Goal: Task Accomplishment & Management: Manage account settings

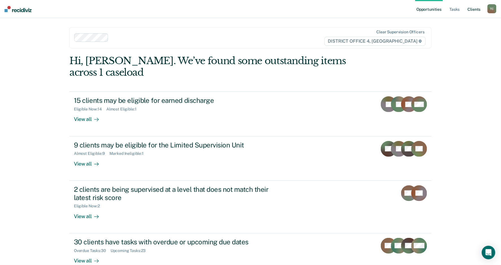
click at [472, 8] on link "Client s" at bounding box center [474, 9] width 15 height 18
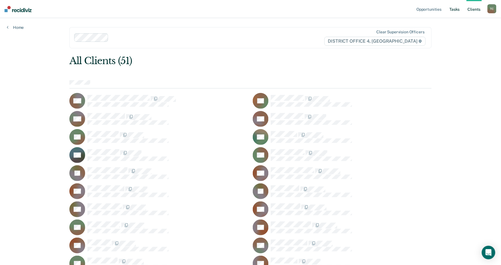
click at [457, 12] on link "Tasks" at bounding box center [455, 9] width 12 height 18
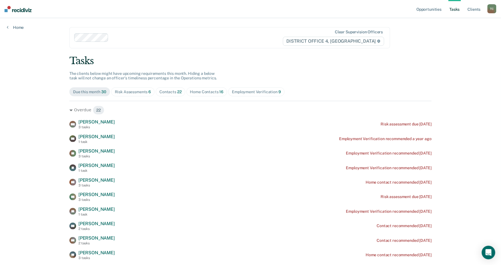
click at [208, 94] on div "Home Contacts 16" at bounding box center [207, 91] width 34 height 5
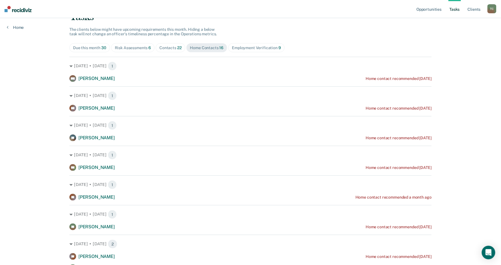
scroll to position [63, 0]
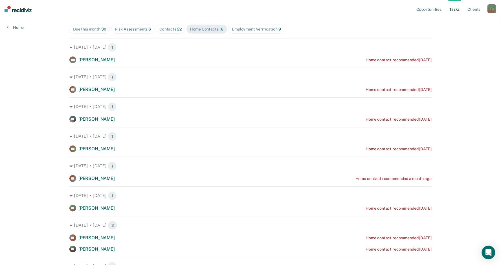
click at [144, 85] on div "[DATE] • [DATE] 1 CB [PERSON_NAME] Home contact recommended [DATE]" at bounding box center [250, 80] width 362 height 25
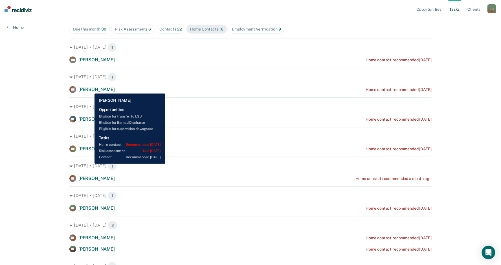
click at [90, 89] on span "[PERSON_NAME]" at bounding box center [96, 89] width 36 height 5
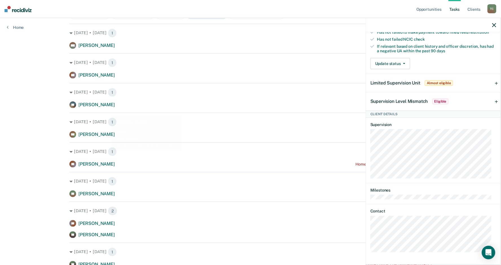
scroll to position [0, 0]
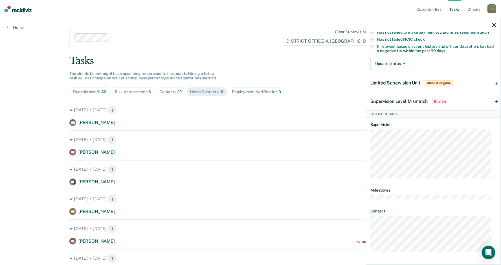
click at [171, 92] on div "Contacts 22" at bounding box center [170, 91] width 22 height 5
click at [205, 91] on div "Home Contacts 16" at bounding box center [207, 91] width 34 height 5
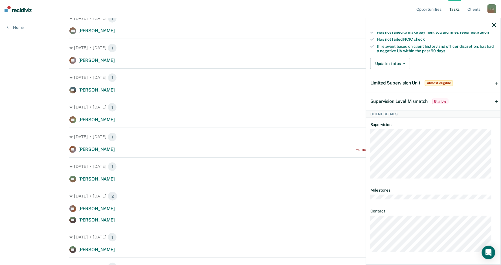
scroll to position [94, 0]
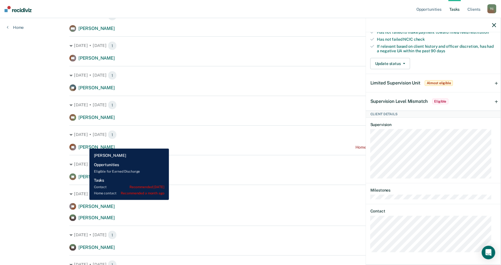
click at [85, 144] on span "[PERSON_NAME]" at bounding box center [96, 146] width 36 height 5
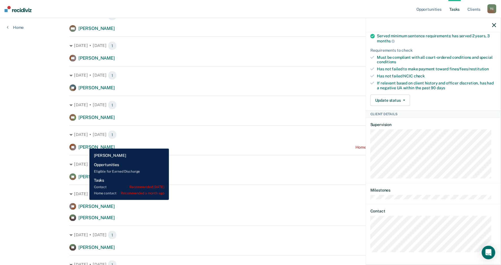
scroll to position [154, 0]
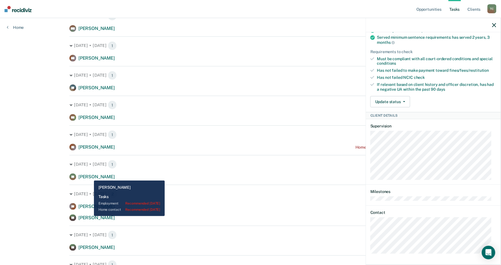
click at [90, 176] on span "[PERSON_NAME]" at bounding box center [96, 176] width 36 height 5
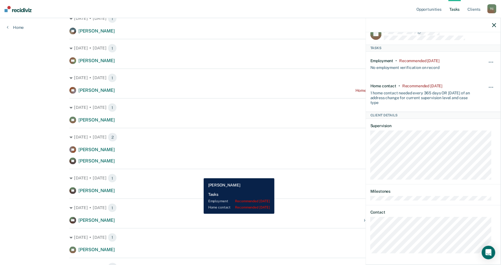
scroll to position [157, 0]
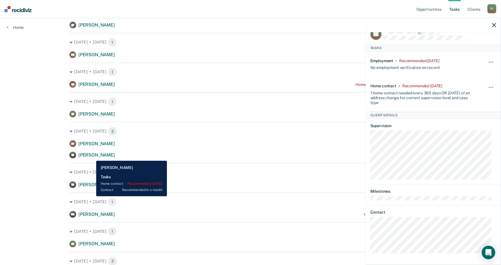
click at [92, 156] on span "[PERSON_NAME]" at bounding box center [96, 154] width 36 height 5
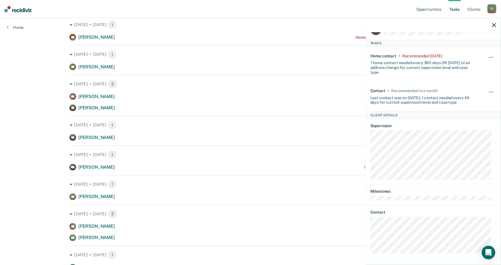
scroll to position [251, 0]
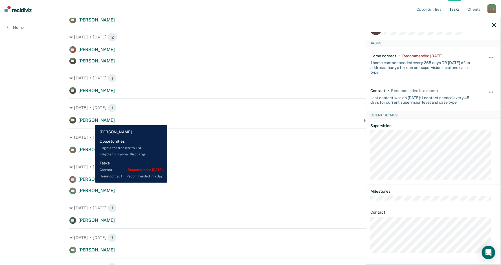
click at [91, 121] on span "[PERSON_NAME]" at bounding box center [96, 119] width 36 height 5
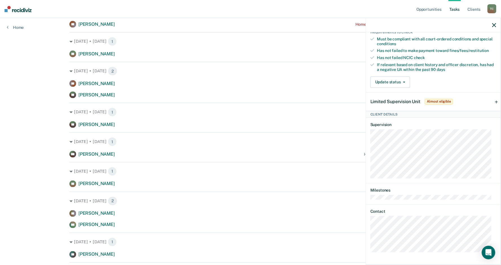
scroll to position [219, 0]
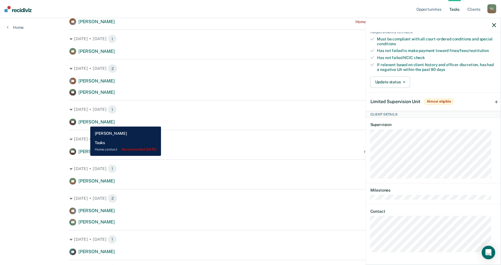
click at [86, 122] on span "[PERSON_NAME]" at bounding box center [96, 121] width 36 height 5
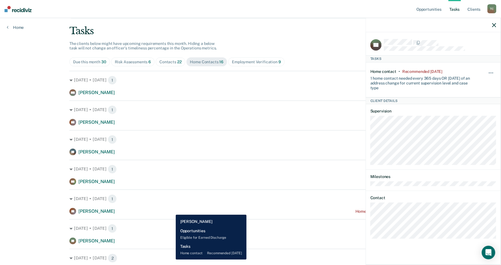
scroll to position [0, 0]
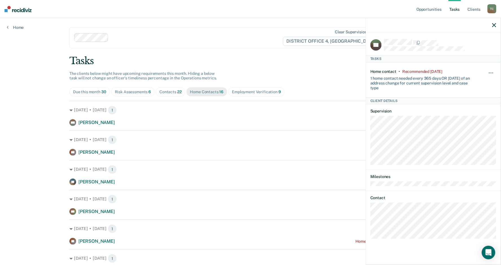
click at [493, 26] on icon "button" at bounding box center [494, 25] width 4 height 4
